Goal: Task Accomplishment & Management: Complete application form

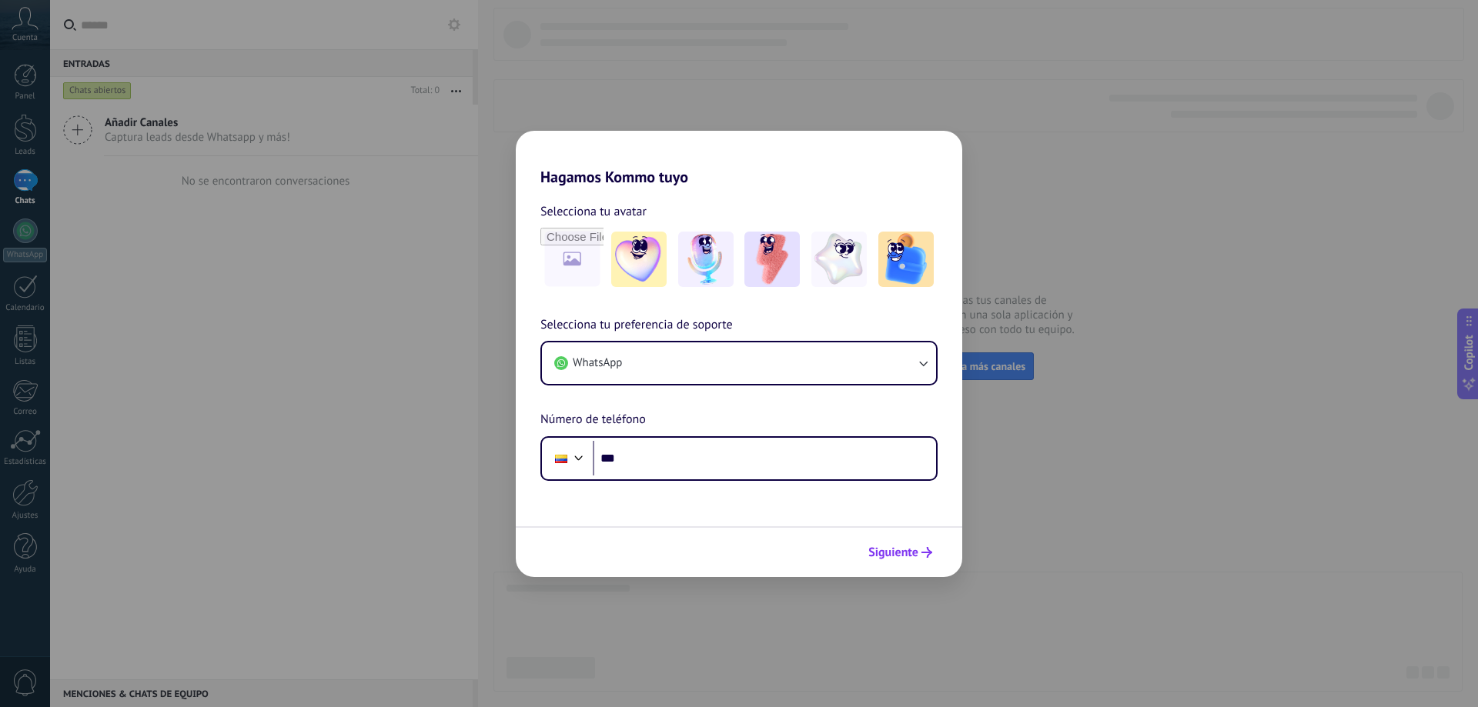
click at [911, 556] on span "Siguiente" at bounding box center [893, 552] width 50 height 11
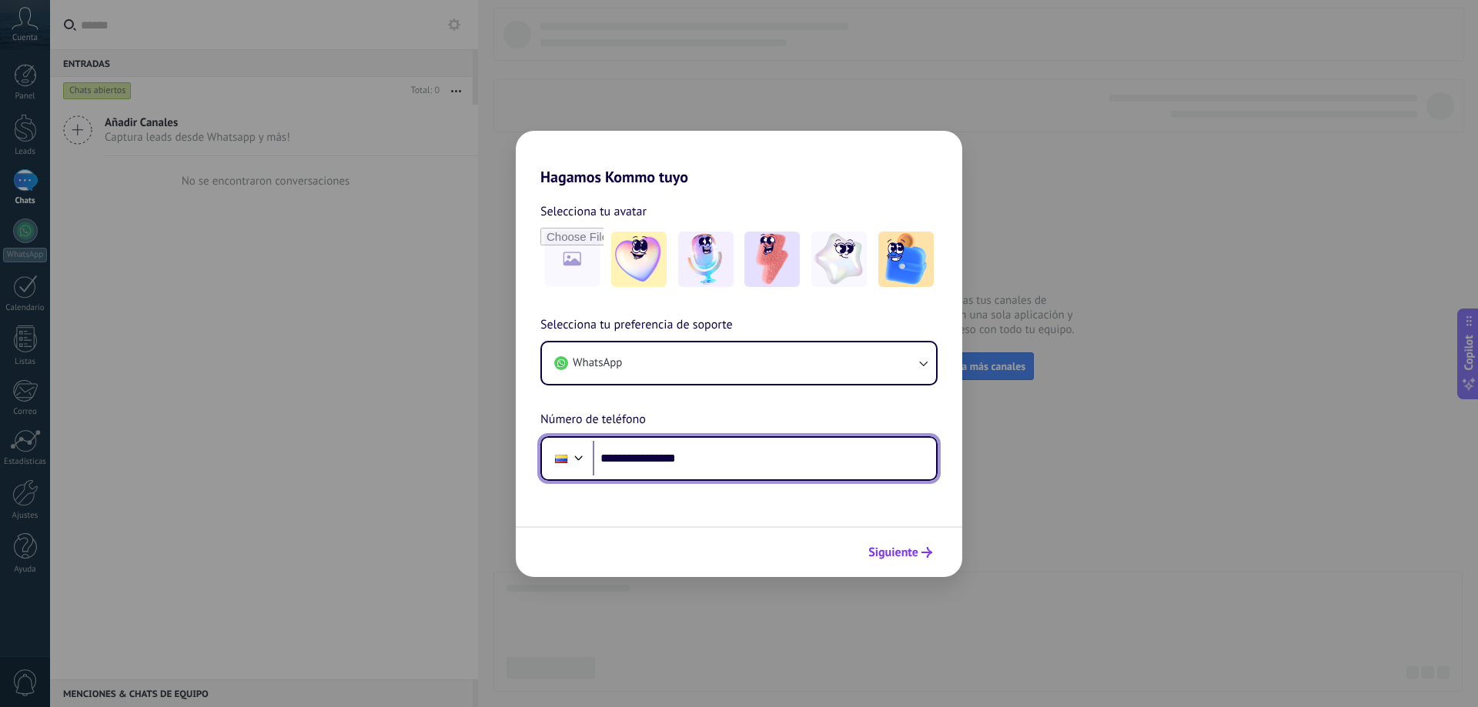
type input "**********"
click at [885, 549] on span "Siguiente" at bounding box center [893, 552] width 50 height 11
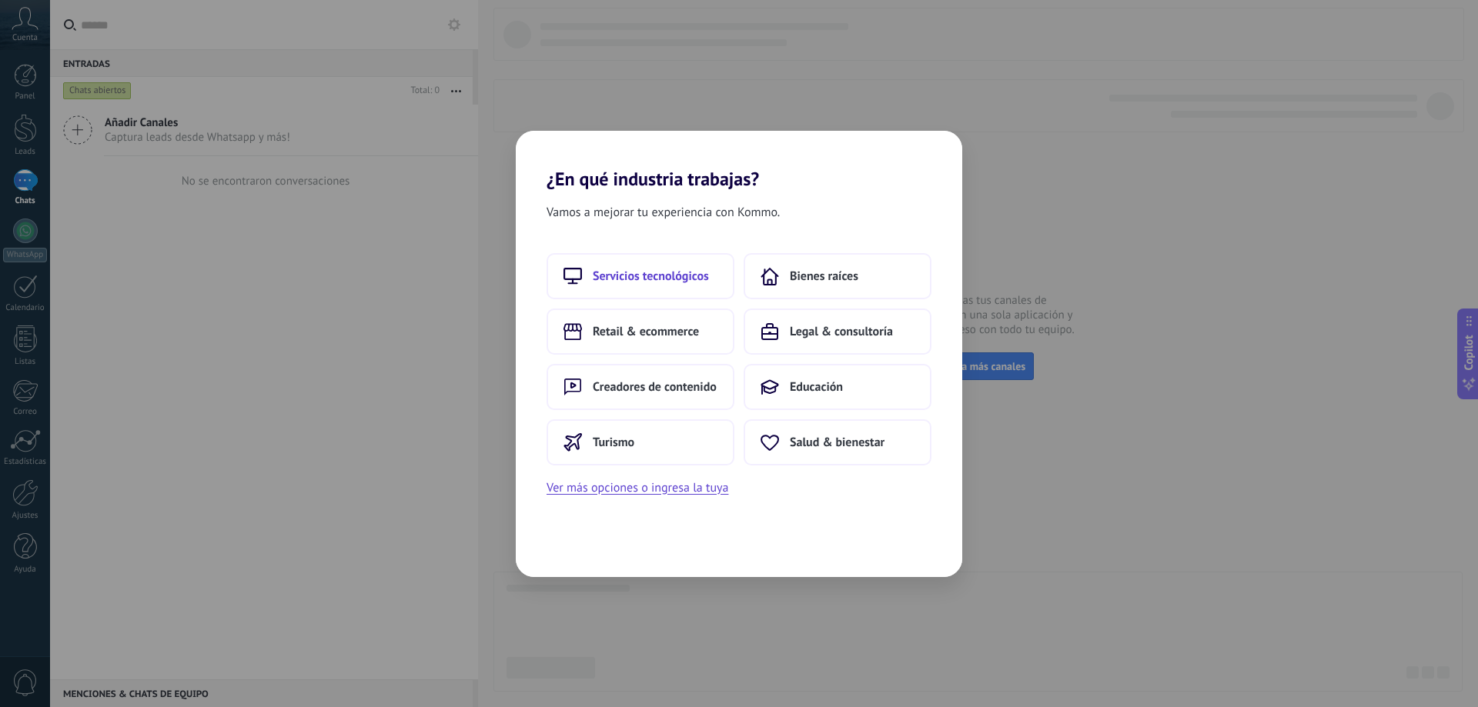
click at [652, 269] on span "Servicios tecnológicos" at bounding box center [651, 276] width 116 height 15
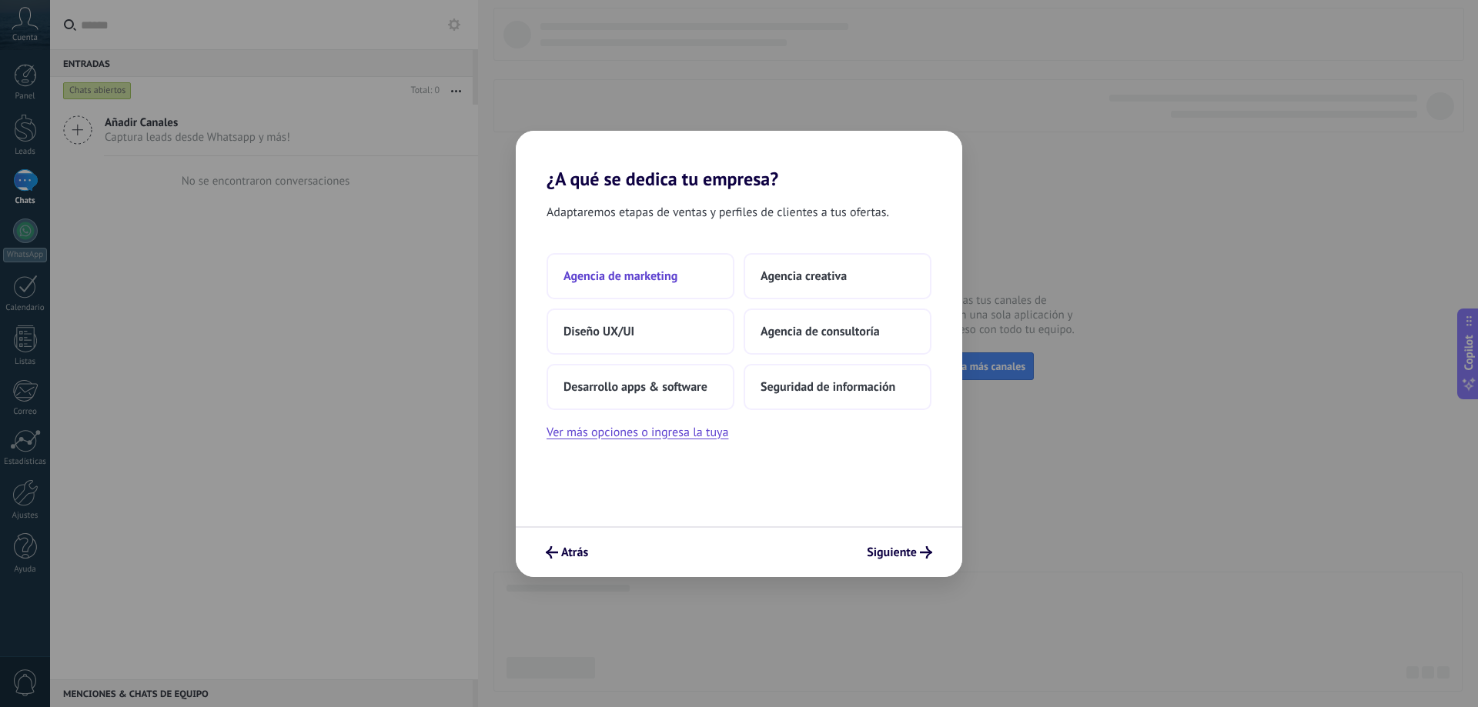
click at [674, 269] on span "Agencia de marketing" at bounding box center [620, 276] width 114 height 15
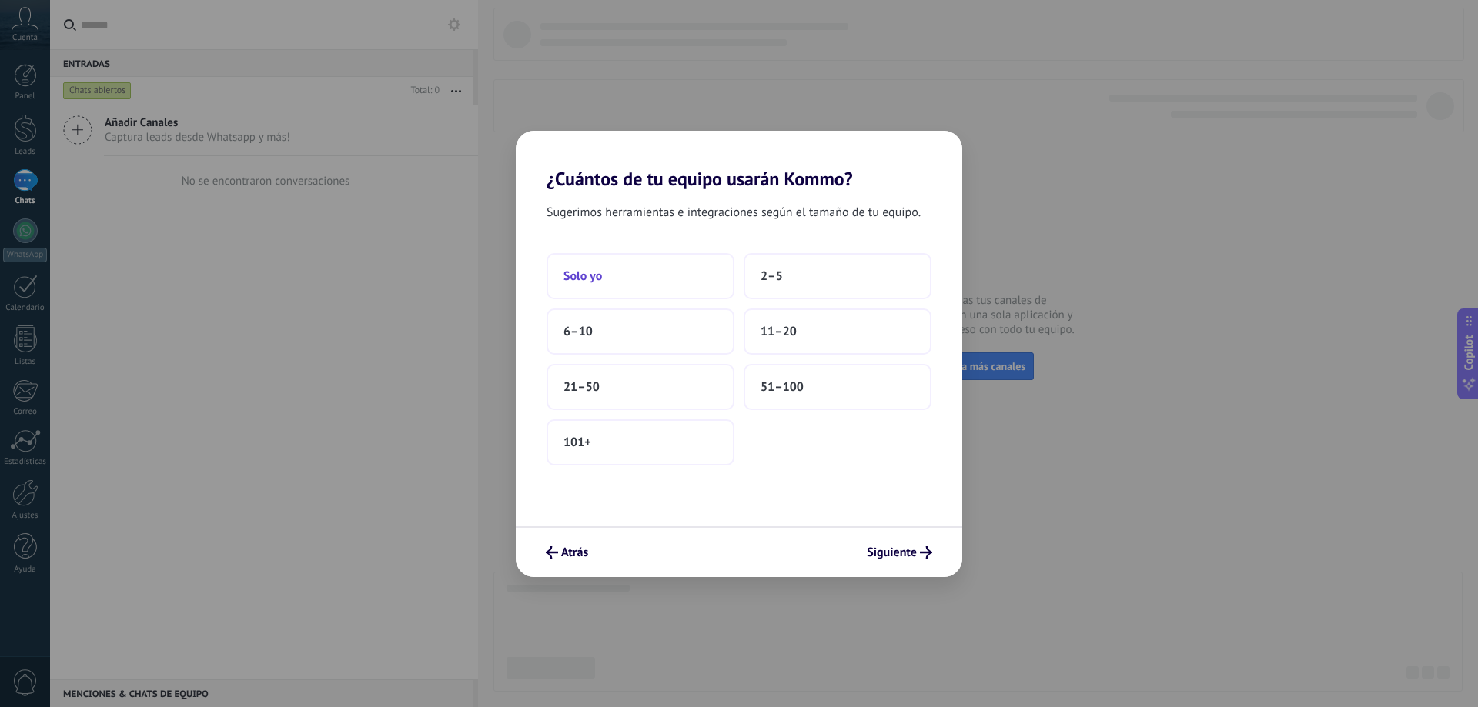
click at [655, 296] on button "Solo yo" at bounding box center [640, 276] width 188 height 46
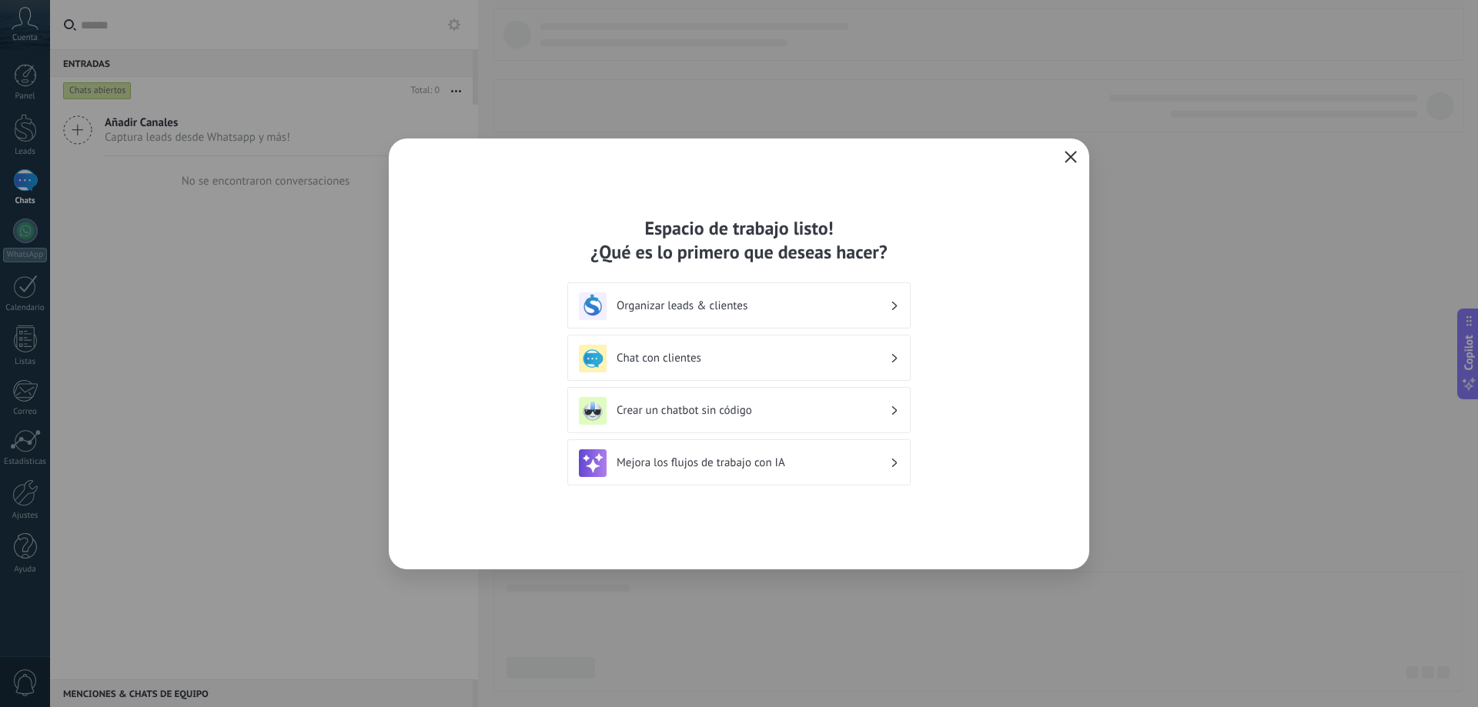
click at [1077, 159] on button "button" at bounding box center [1070, 158] width 20 height 22
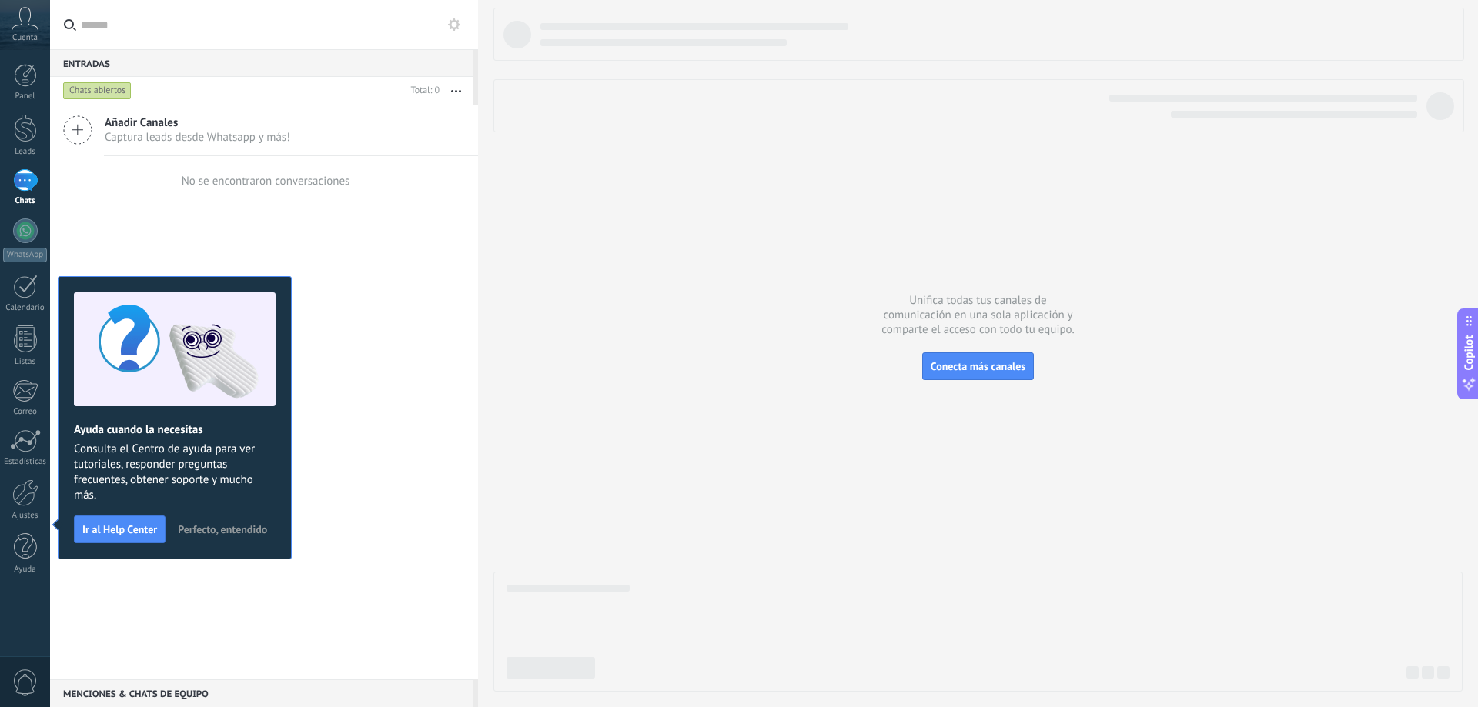
click at [25, 22] on icon at bounding box center [25, 18] width 27 height 23
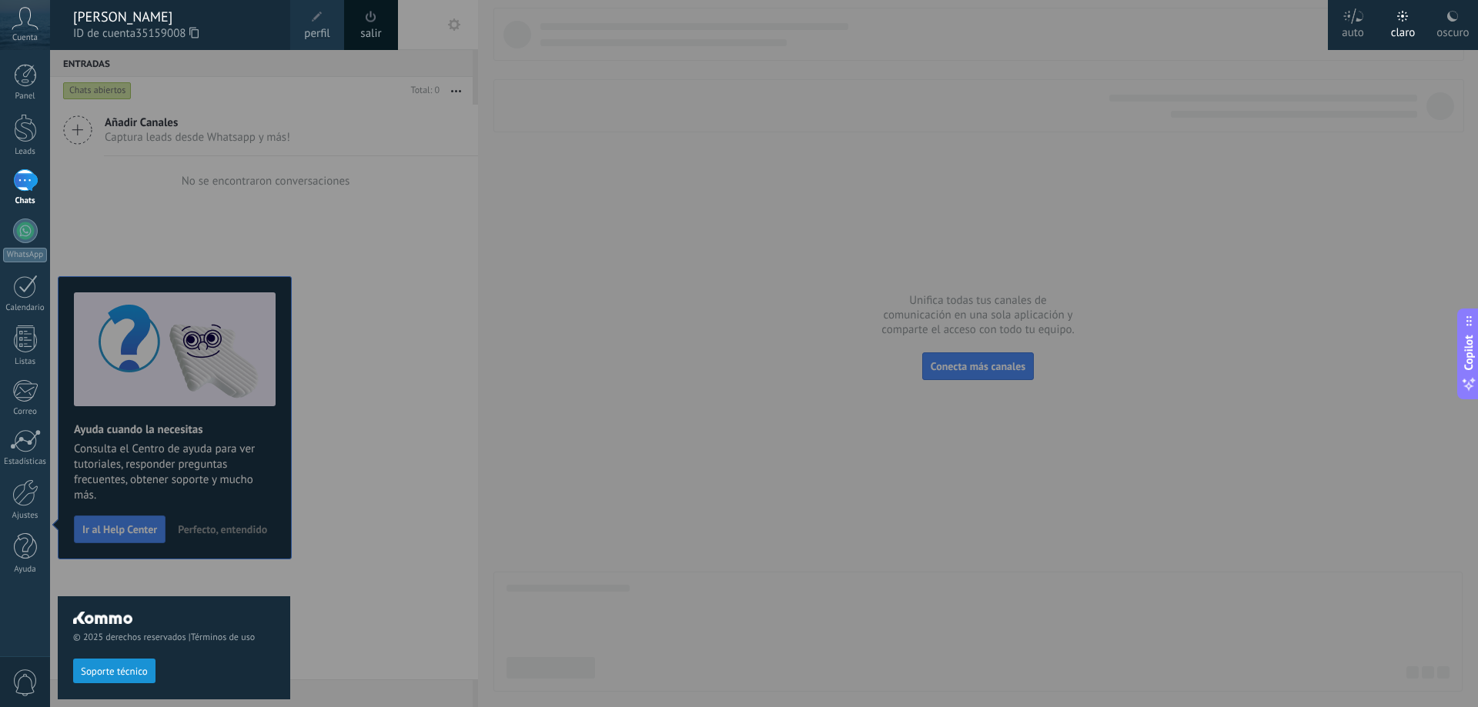
click at [391, 31] on div "salir" at bounding box center [371, 25] width 54 height 50
